Goal: Find specific page/section: Find specific page/section

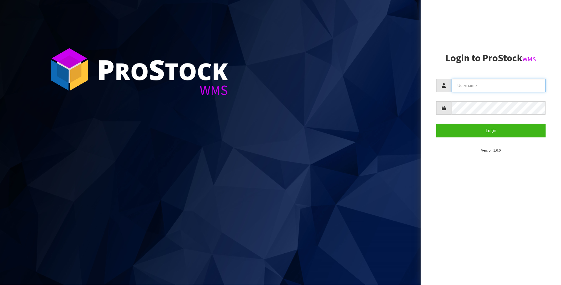
click at [483, 86] on input "text" at bounding box center [499, 85] width 94 height 13
type input "[PERSON_NAME][EMAIL_ADDRESS][DOMAIN_NAME]"
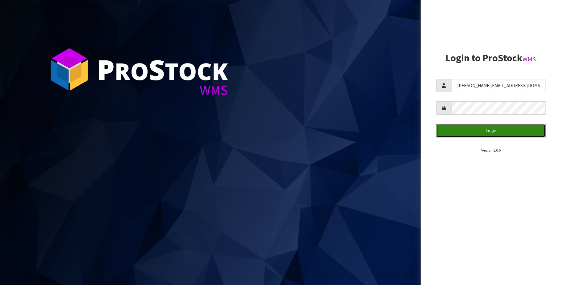
click at [486, 131] on button "Login" at bounding box center [491, 130] width 109 height 13
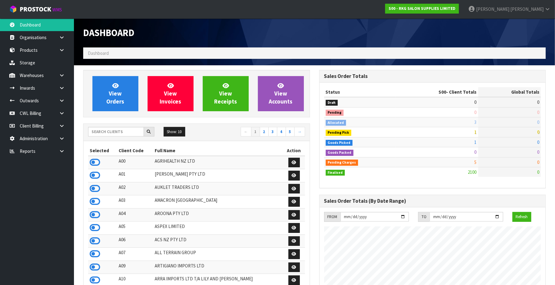
scroll to position [469, 236]
click at [105, 133] on input "text" at bounding box center [116, 132] width 56 height 10
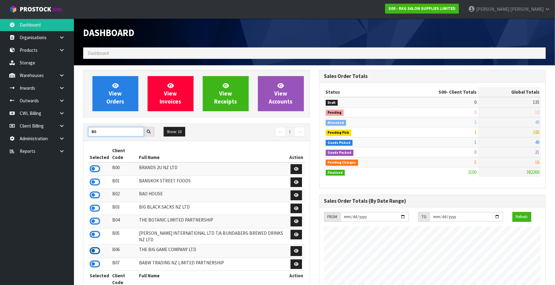
type input "B0"
click at [95, 246] on icon at bounding box center [95, 250] width 10 height 9
click at [62, 150] on icon at bounding box center [62, 151] width 6 height 5
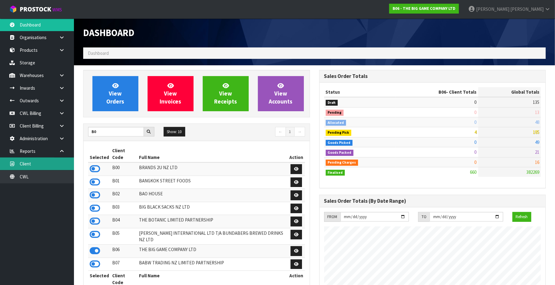
click at [46, 168] on link "Client" at bounding box center [37, 164] width 74 height 13
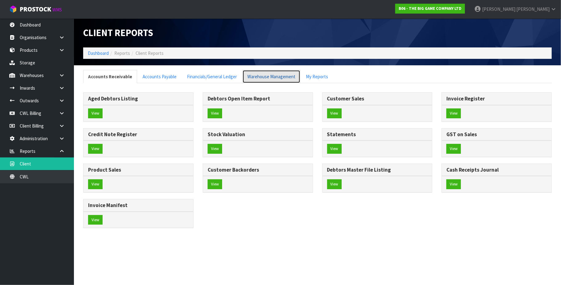
click at [267, 79] on link "Warehouse Management" at bounding box center [272, 76] width 58 height 13
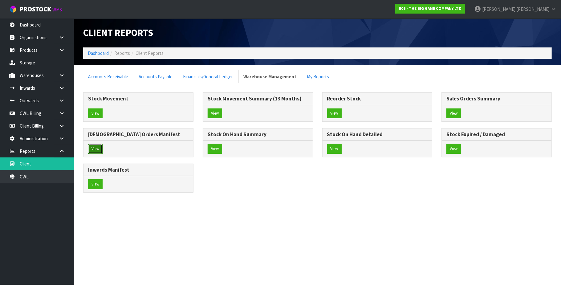
click at [97, 148] on button "View" at bounding box center [95, 149] width 14 height 10
